Goal: Navigation & Orientation: Find specific page/section

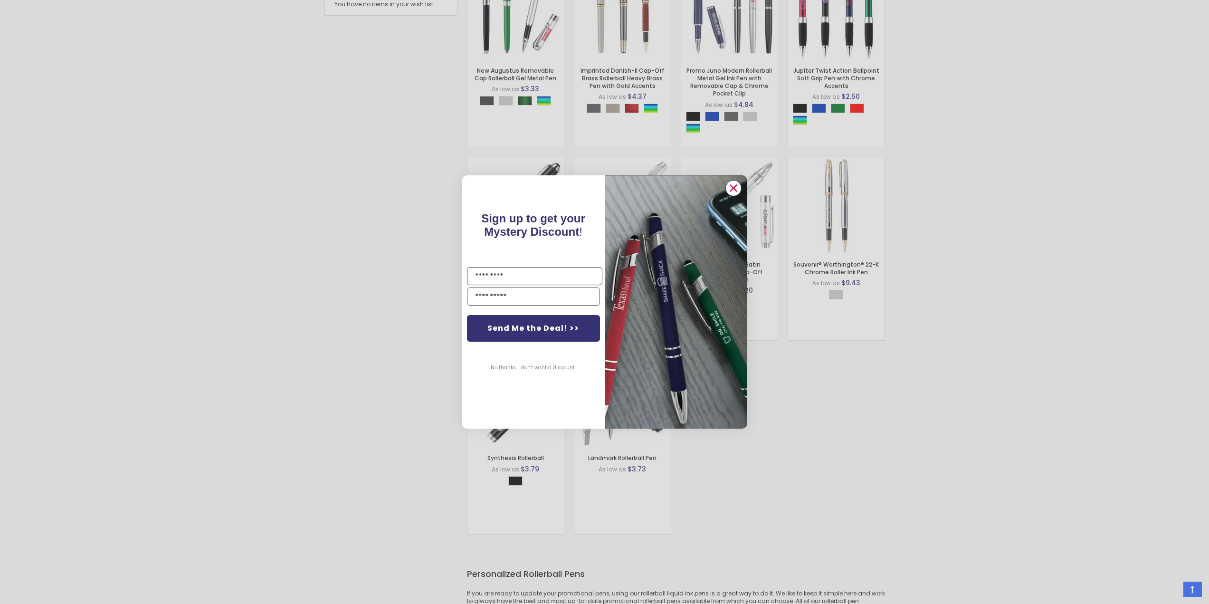
scroll to position [302, 0]
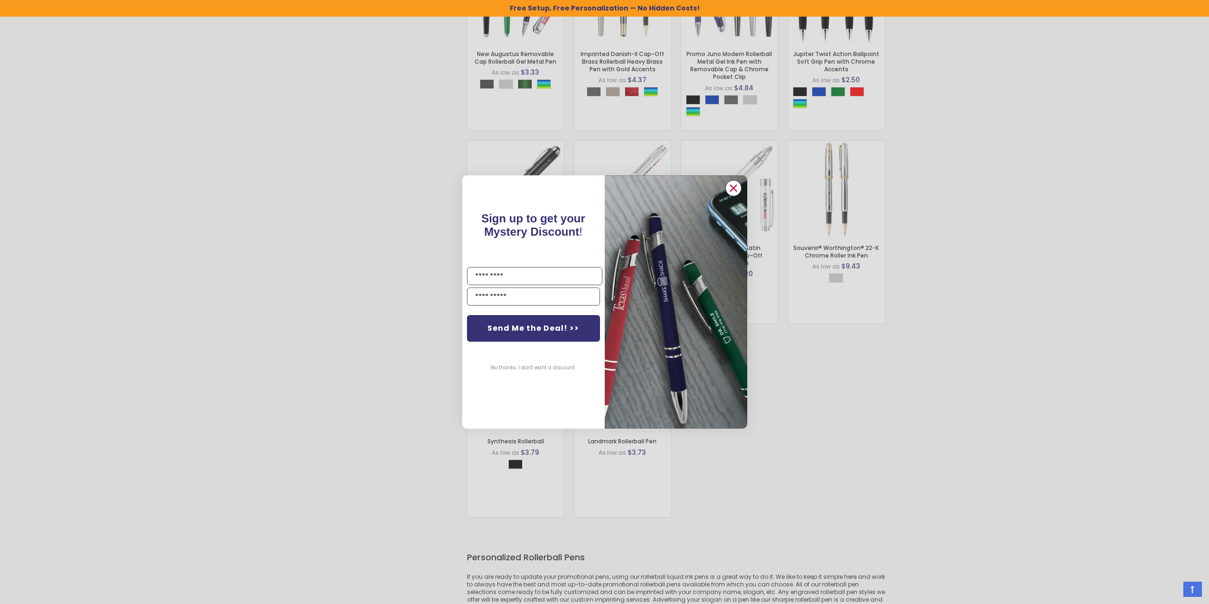
click at [732, 189] on icon "Close dialog" at bounding box center [733, 188] width 6 height 6
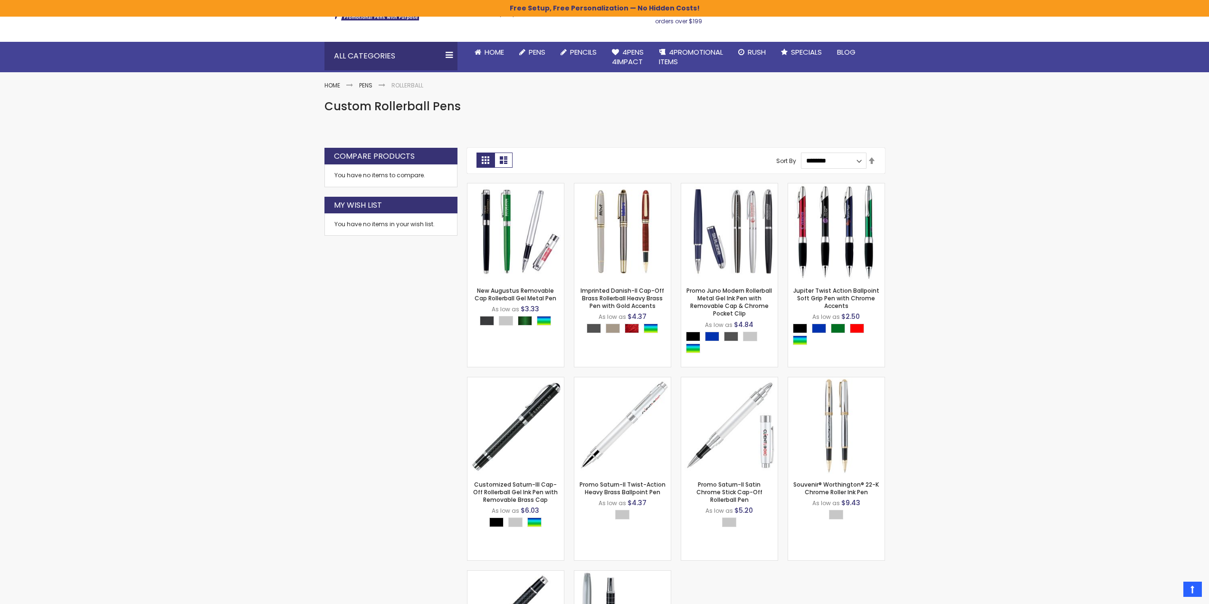
scroll to position [65, 0]
